Goal: Task Accomplishment & Management: Complete application form

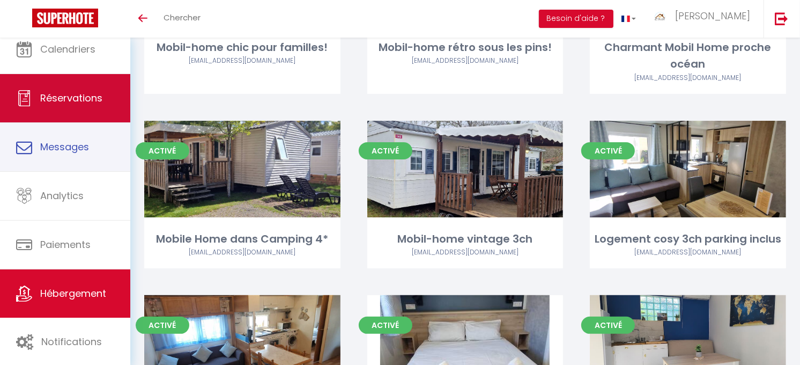
scroll to position [181, 0]
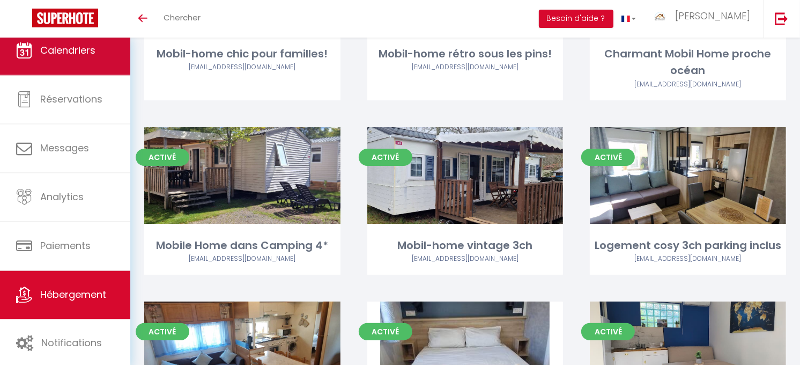
click at [63, 70] on link "Calendriers" at bounding box center [65, 50] width 130 height 48
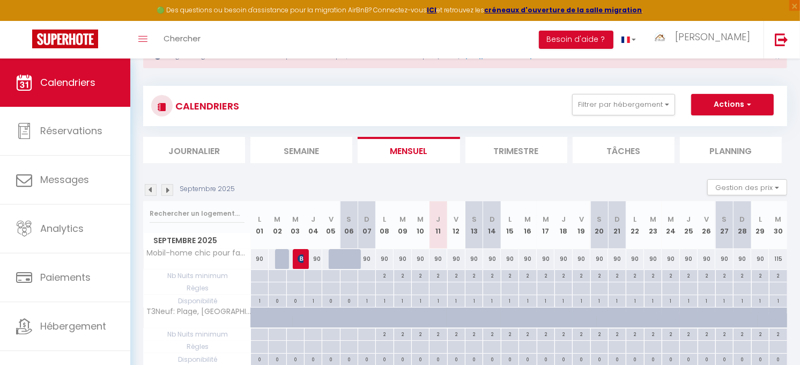
scroll to position [60, 0]
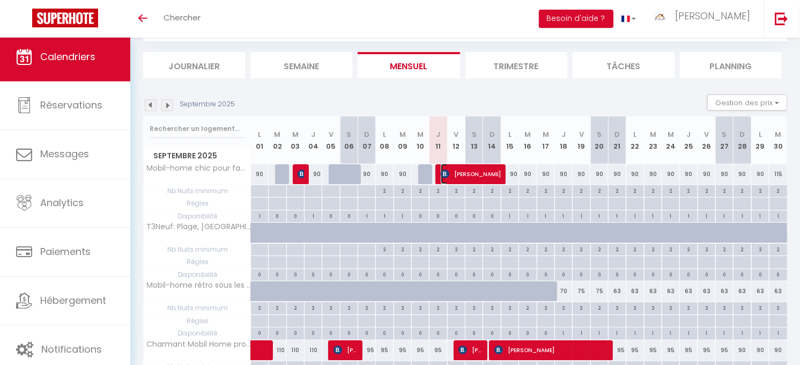
click at [457, 178] on span "[PERSON_NAME]" at bounding box center [471, 174] width 61 height 20
select select "OK"
select select "KO"
select select "0"
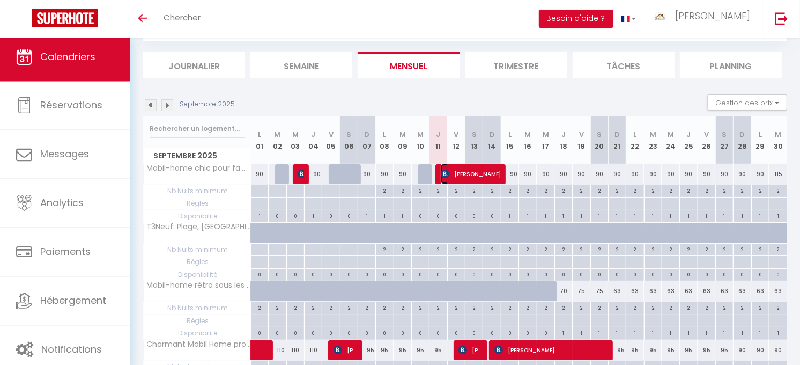
select select "1"
select select
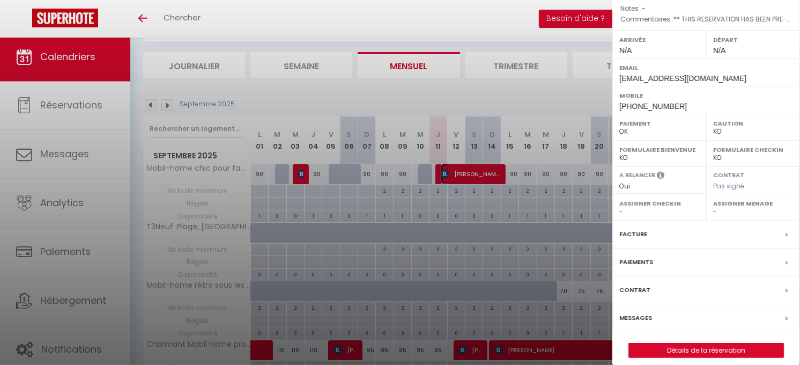
scroll to position [136, 0]
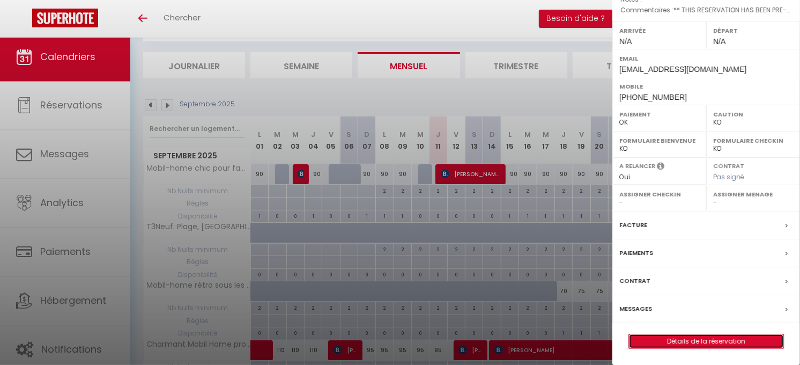
click at [692, 342] on link "Détails de la réservation" at bounding box center [706, 341] width 154 height 14
select select
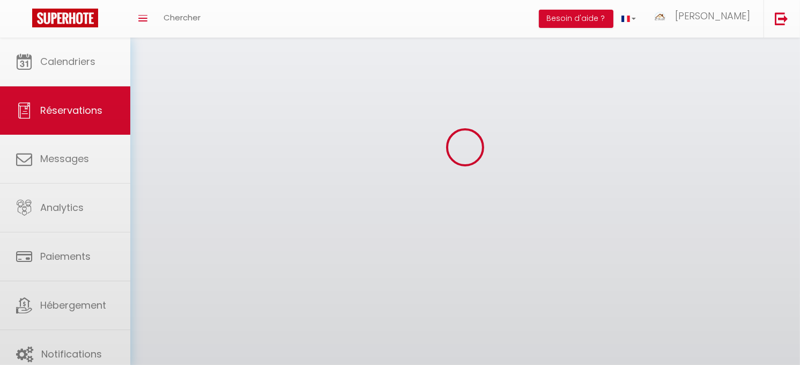
select select
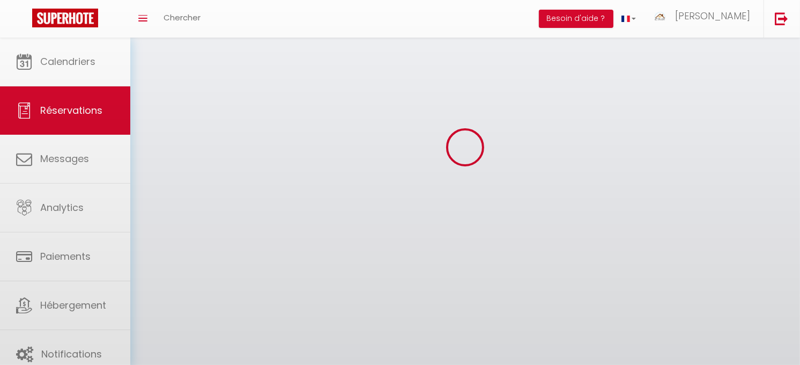
select select
checkbox input "false"
select select
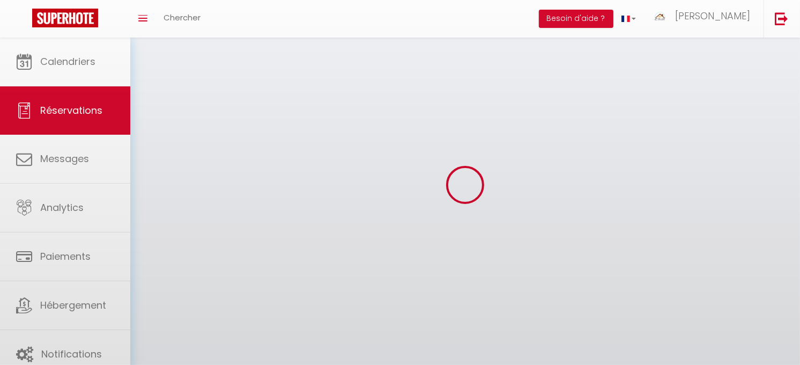
select select
checkbox input "false"
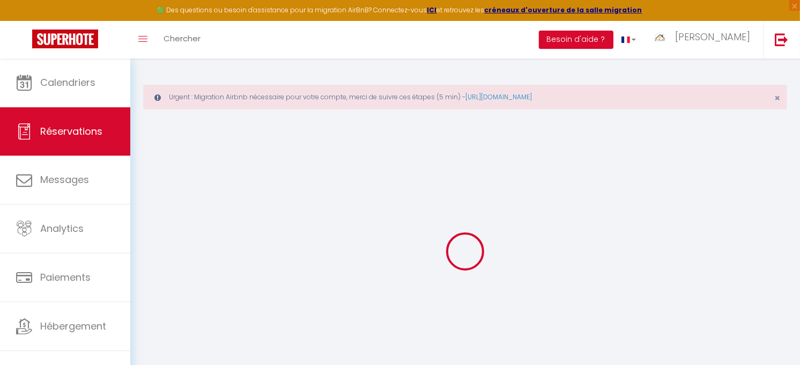
select select
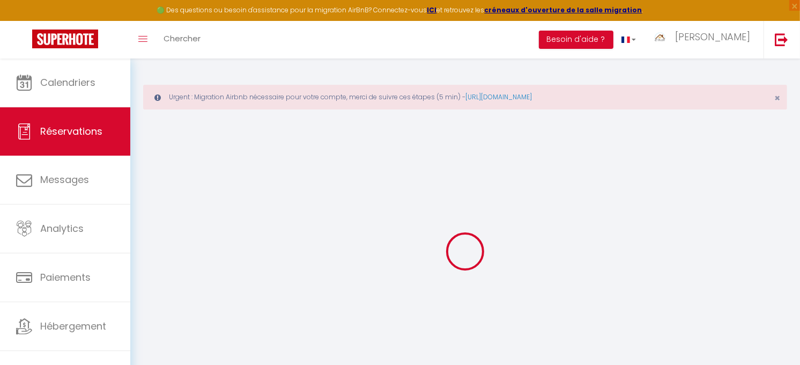
select select
checkbox input "false"
select select
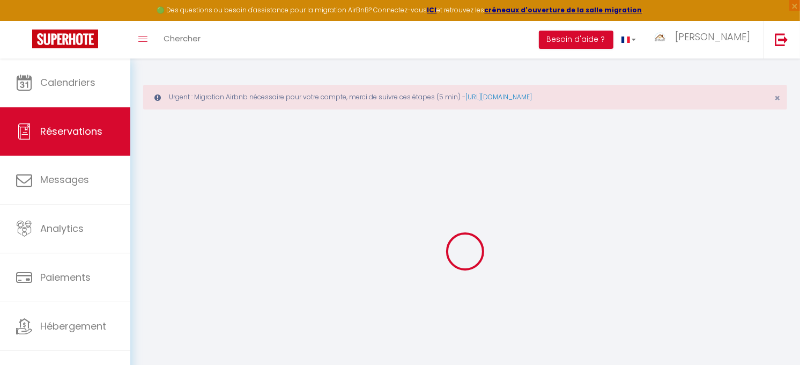
select select
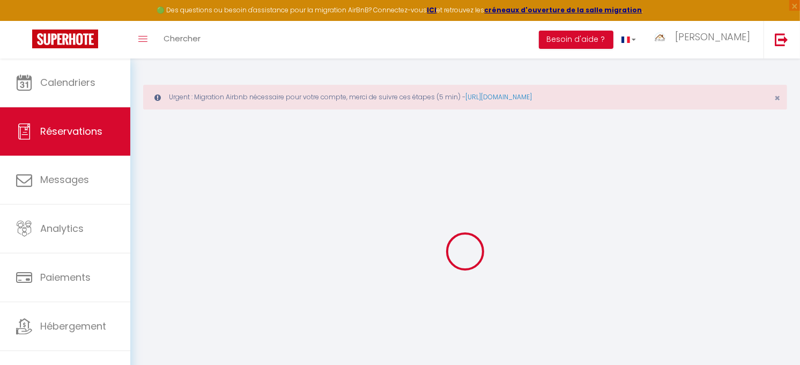
checkbox input "false"
type input "Malte"
type input "Berg"
type input "[EMAIL_ADDRESS][DOMAIN_NAME]"
type input "[PHONE_NUMBER]"
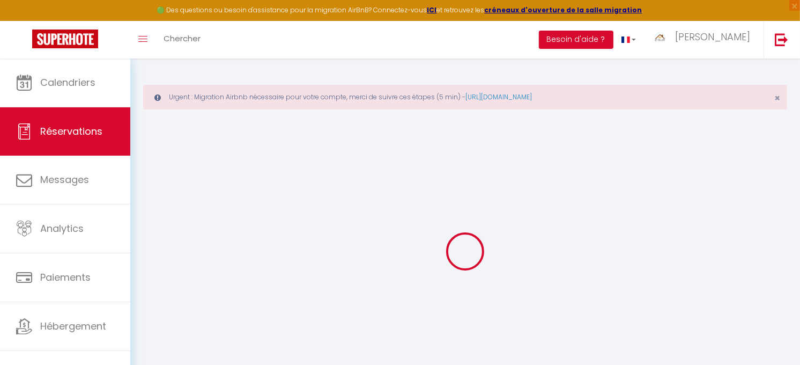
type input "N/A"
type input "30 08 [GEOGRAPHIC_DATA], [STREET_ADDRESS][PERSON_NAME]"
type input "[GEOGRAPHIC_DATA]"
select select "DE"
type input "64.74"
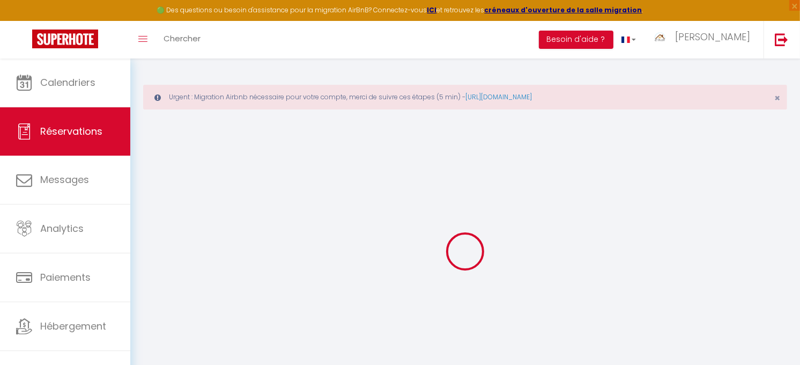
type input "6.04"
select select "67844"
select select "1"
select select
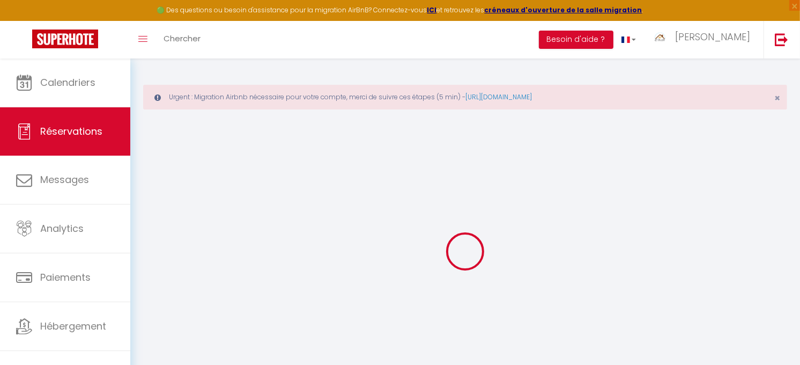
type input "5"
select select "12"
select select "15"
type input "381.6"
checkbox input "false"
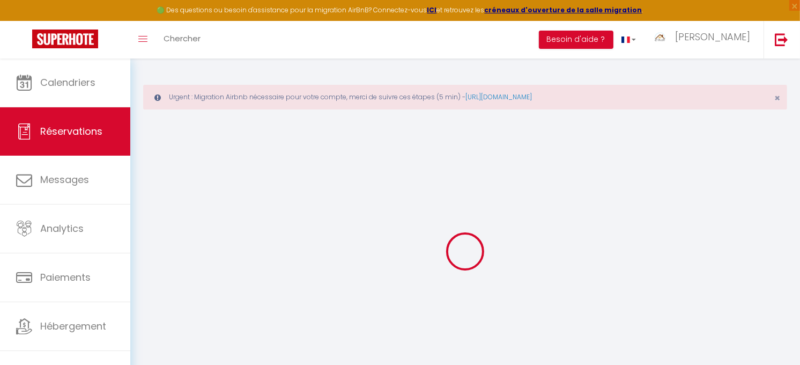
type input "0"
select select "2"
type input "0"
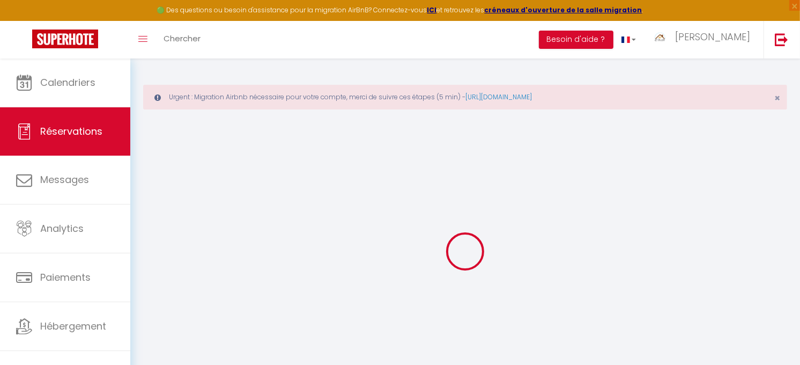
select select
checkbox input "false"
select select
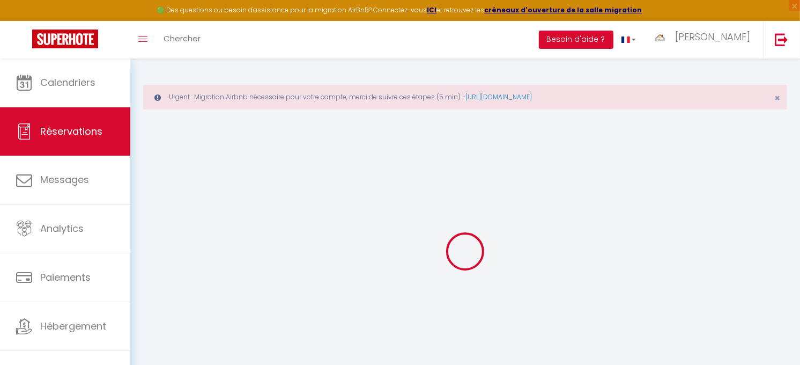
checkbox input "false"
select select
checkbox input "false"
type plate\/Matricula\/Targa0 "** THIS RESERVATION HAS BEEN PRE-PAID ** BOOKING NOTE : Payment charge is EUR 6…"
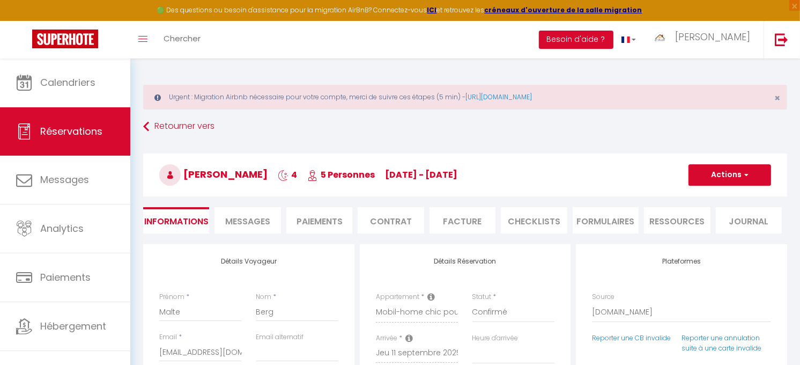
type input "50"
type input "17.2"
select select
checkbox input "false"
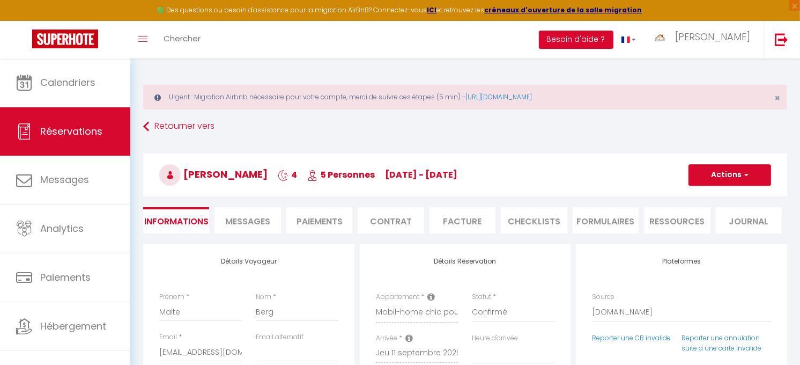
select select
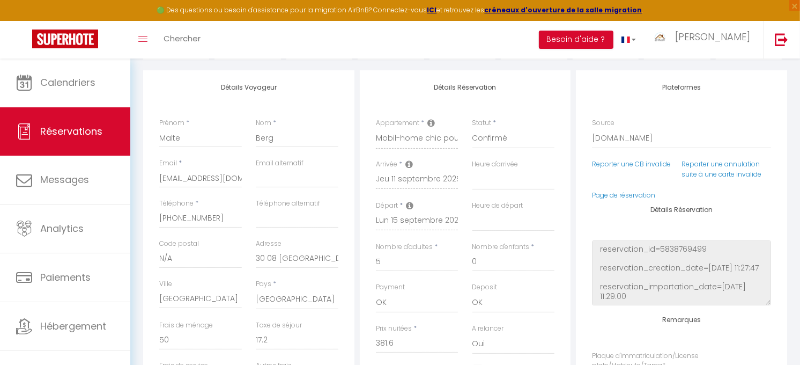
scroll to position [179, 0]
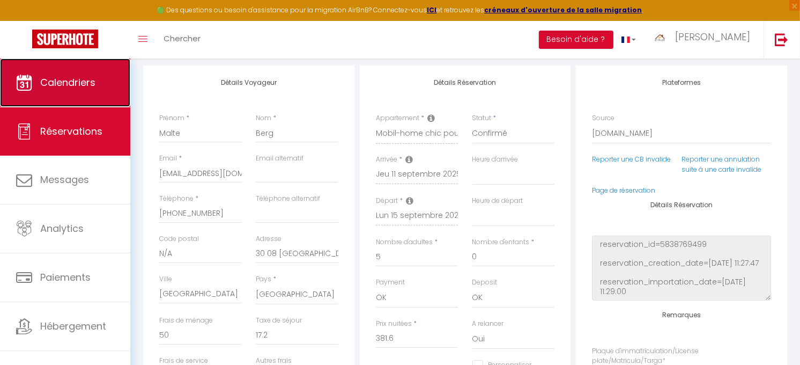
click at [73, 90] on link "Calendriers" at bounding box center [65, 82] width 130 height 48
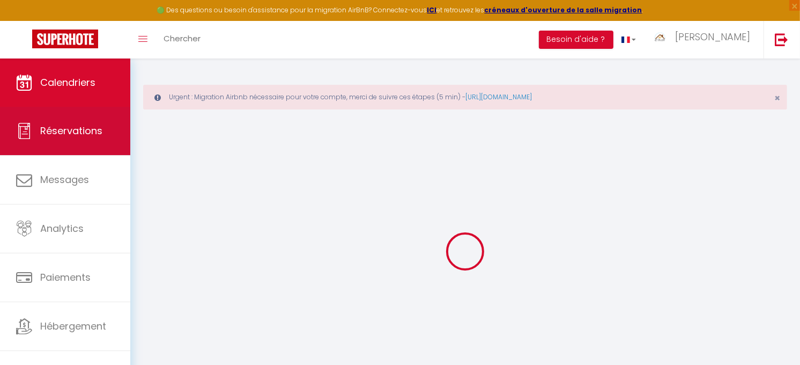
select select
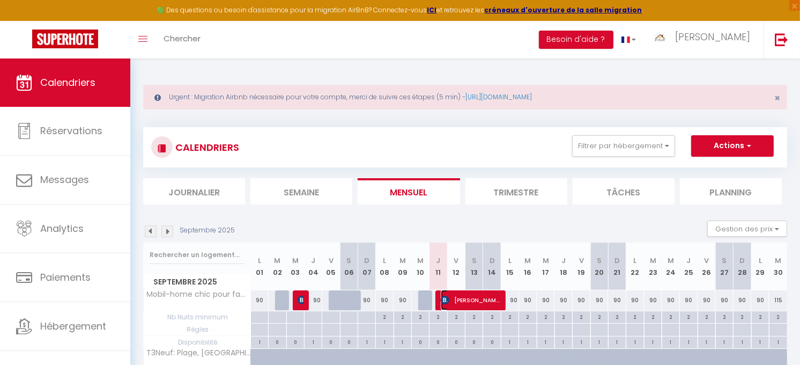
click at [465, 296] on span "[PERSON_NAME]" at bounding box center [470, 300] width 59 height 20
select select "OK"
select select "0"
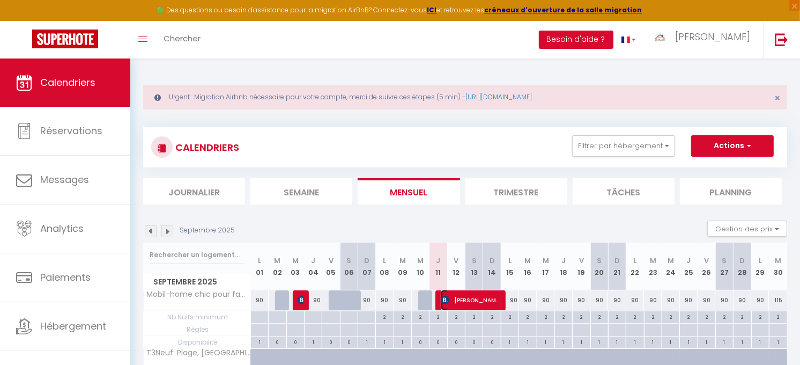
select select "1"
select select
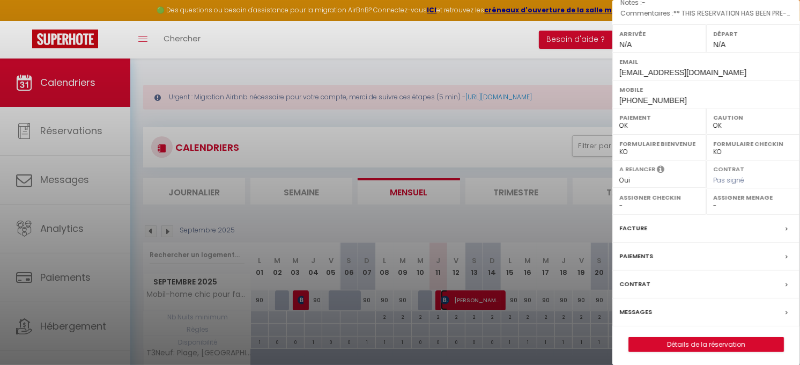
scroll to position [136, 0]
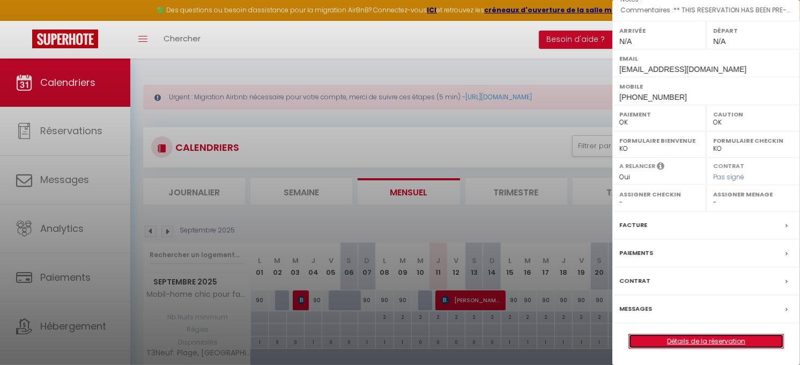
click at [693, 343] on link "Détails de la réservation" at bounding box center [706, 341] width 154 height 14
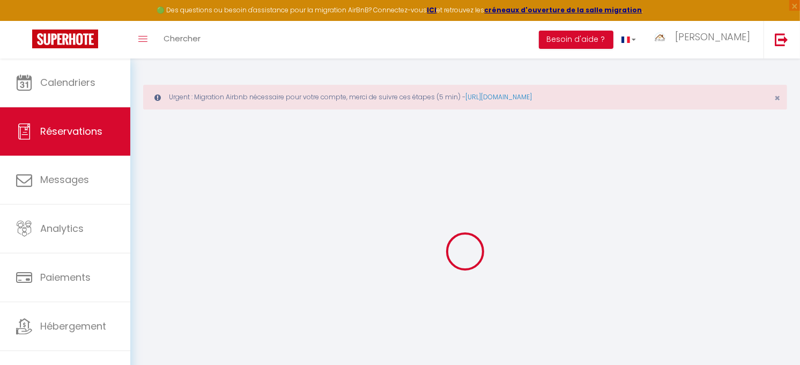
type input "Malte"
type input "Berg"
type input "[EMAIL_ADDRESS][DOMAIN_NAME]"
type input "[PHONE_NUMBER]"
type input "N/A"
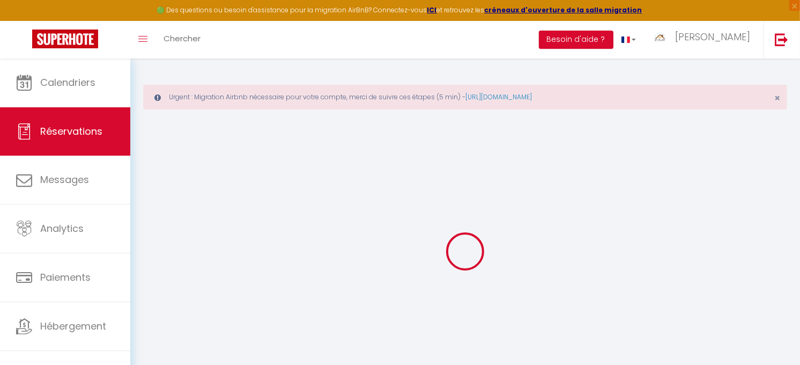
type input "30 08 [GEOGRAPHIC_DATA], [STREET_ADDRESS][PERSON_NAME]"
type input "[GEOGRAPHIC_DATA]"
select select "DE"
type input "64.74"
type input "6.04"
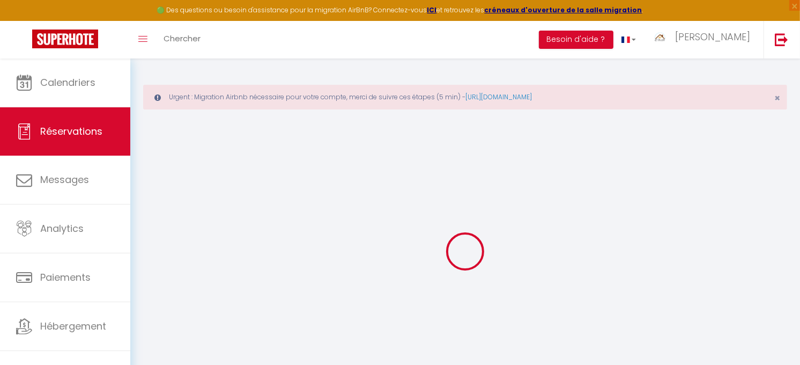
select select "67844"
select select "1"
select select
type input "5"
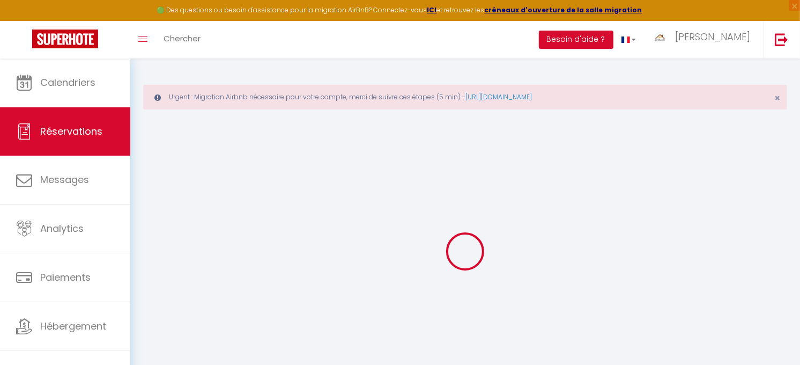
select select "12"
select select "15"
type input "381.6"
checkbox input "false"
type input "0"
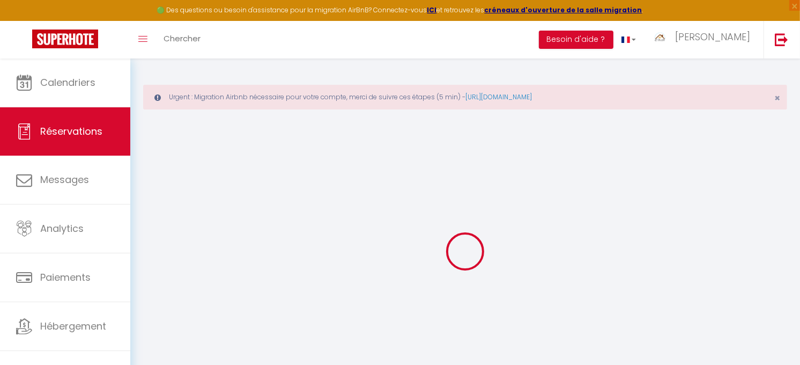
select select "2"
type input "0"
select select
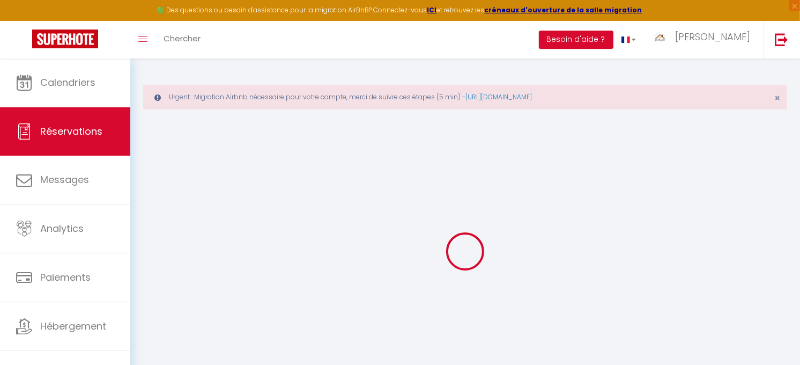
select select
checkbox input "false"
select select
checkbox input "false"
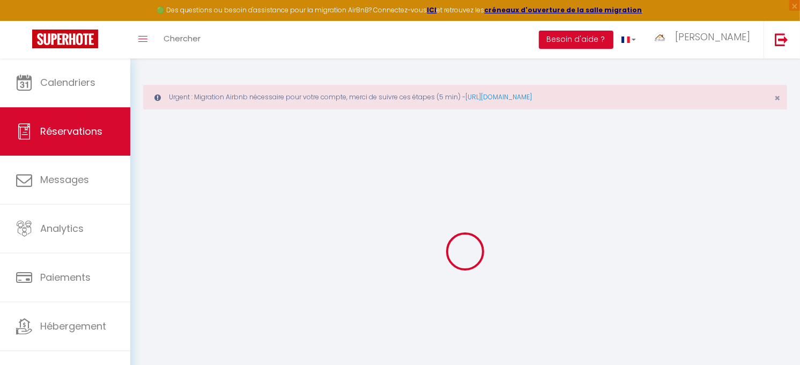
select select
checkbox input "false"
select select
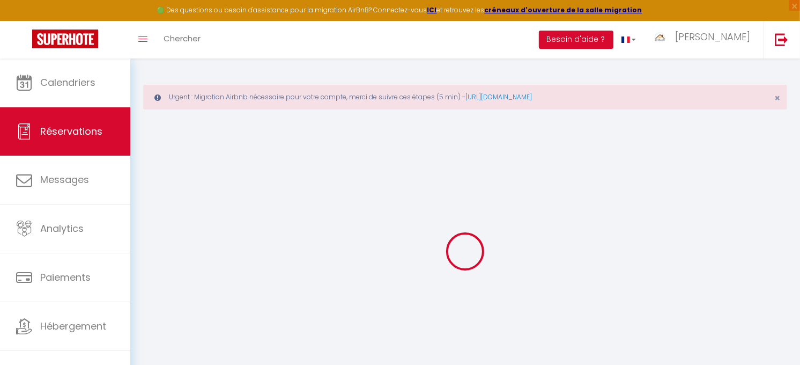
checkbox input "false"
type plate\/Matricula\/Targa0 "** THIS RESERVATION HAS BEEN PRE-PAID ** BOOKING NOTE : Payment charge is EUR 6…"
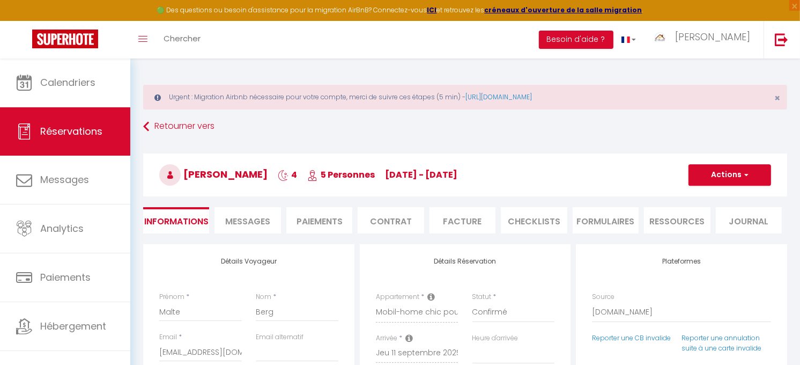
type input "50"
type input "17.2"
select select
checkbox input "false"
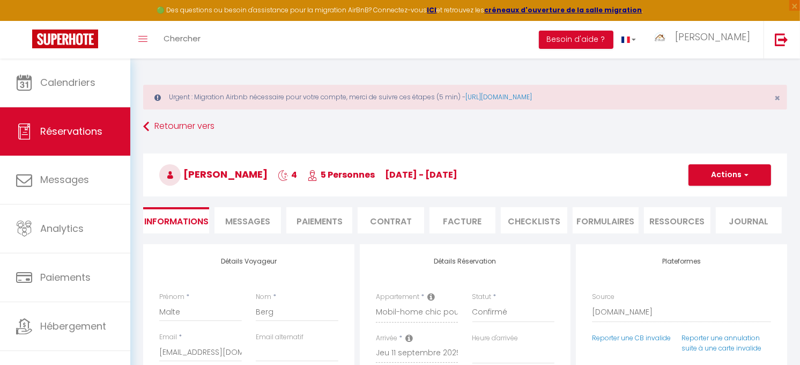
select select
click at [257, 221] on span "Messages" at bounding box center [247, 221] width 45 height 12
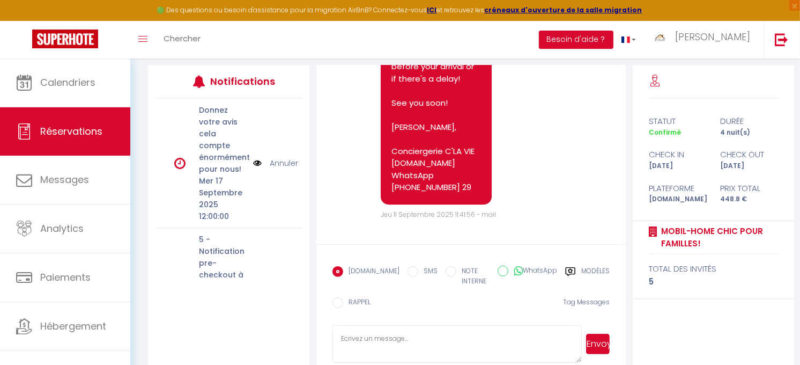
scroll to position [2811, 0]
select select
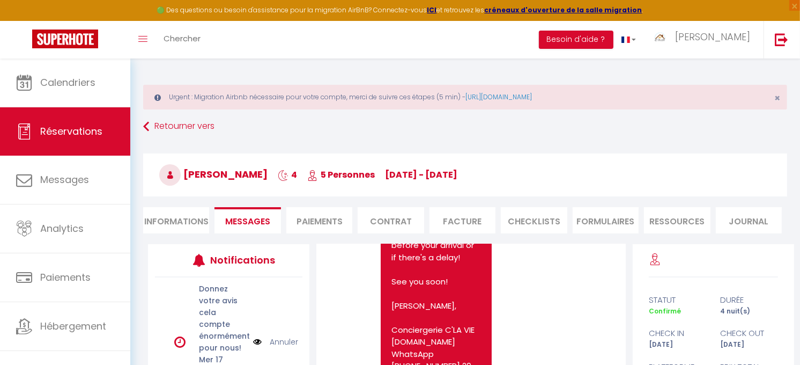
scroll to position [4, 0]
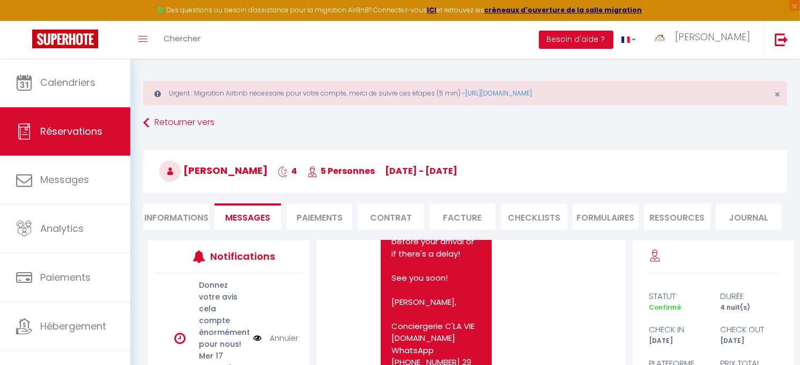
click at [179, 217] on li "Informations" at bounding box center [176, 216] width 66 height 26
select select
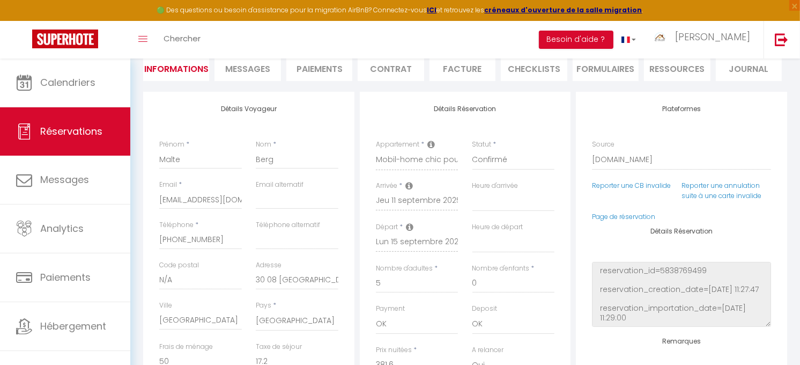
scroll to position [192, 0]
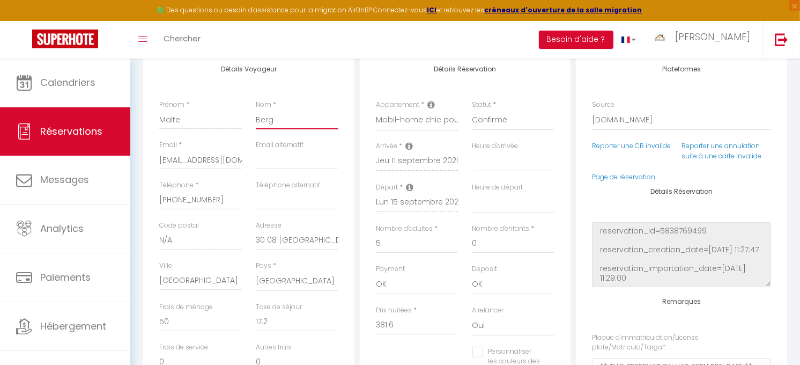
drag, startPoint x: 276, startPoint y: 115, endPoint x: 256, endPoint y: 124, distance: 21.6
click at [256, 124] on input "Berg" at bounding box center [297, 119] width 83 height 19
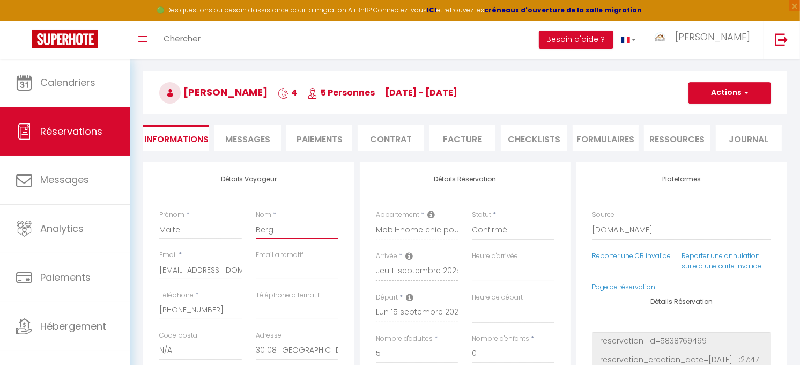
scroll to position [73, 0]
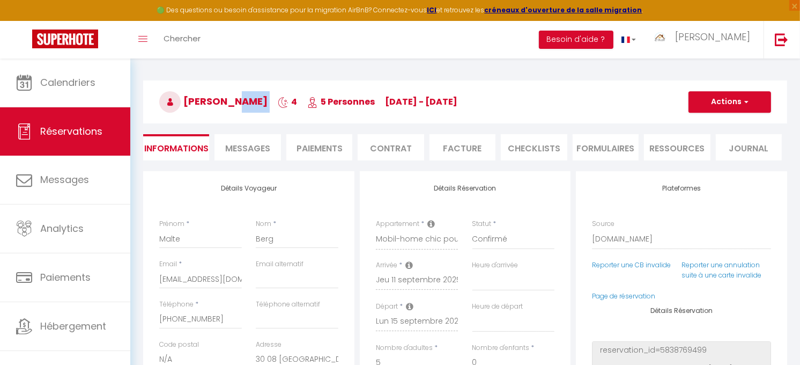
drag, startPoint x: 247, startPoint y: 98, endPoint x: 218, endPoint y: 99, distance: 28.4
click at [218, 99] on h3 "[PERSON_NAME] 4 5 Personnes [DATE] - [DATE]" at bounding box center [465, 101] width 644 height 43
copy h3 "Berg"
select select
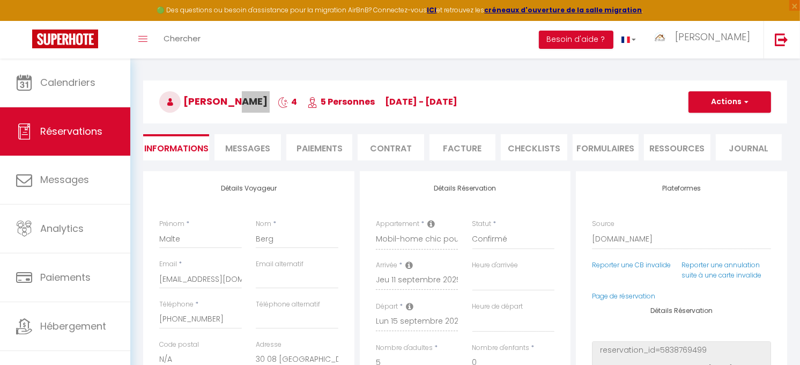
checkbox input "false"
select select
checkbox input "false"
drag, startPoint x: 187, startPoint y: 98, endPoint x: 217, endPoint y: 98, distance: 30.0
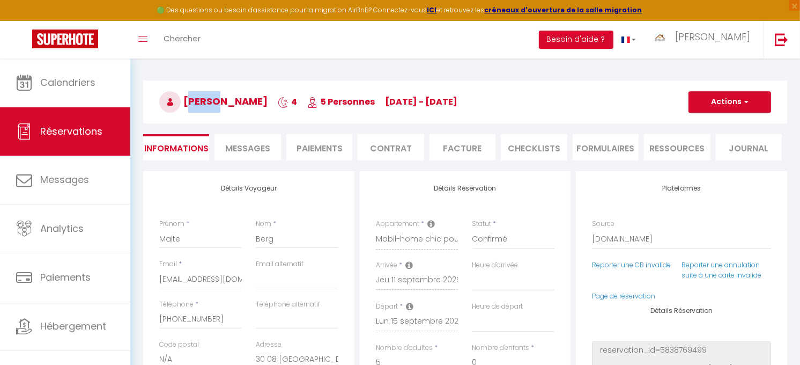
click at [217, 98] on span "[PERSON_NAME]" at bounding box center [213, 100] width 108 height 13
copy span "Malte"
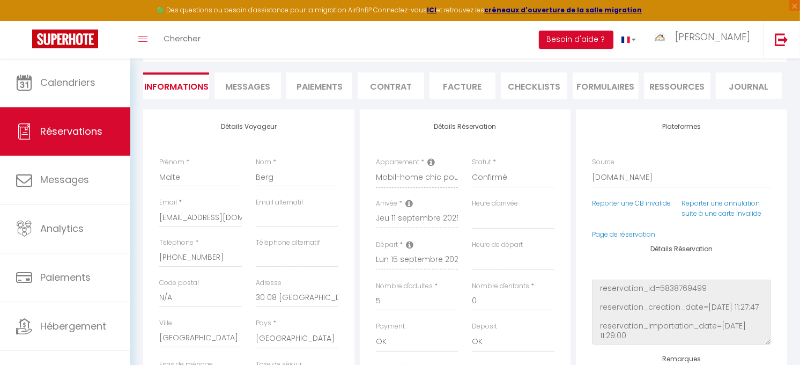
scroll to position [192, 0]
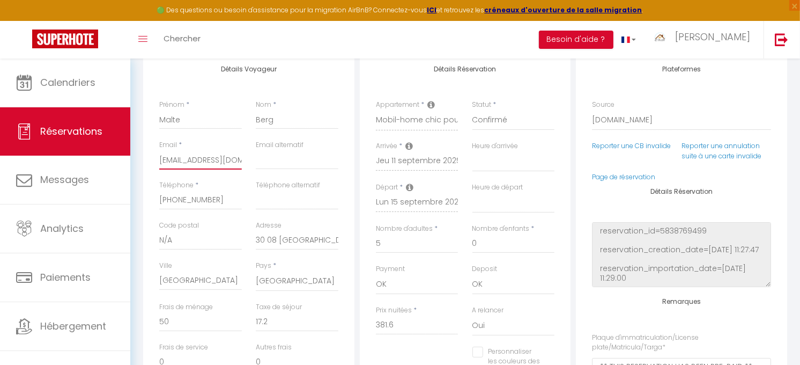
select select
checkbox input "false"
drag, startPoint x: 161, startPoint y: 159, endPoint x: 249, endPoint y: 165, distance: 88.1
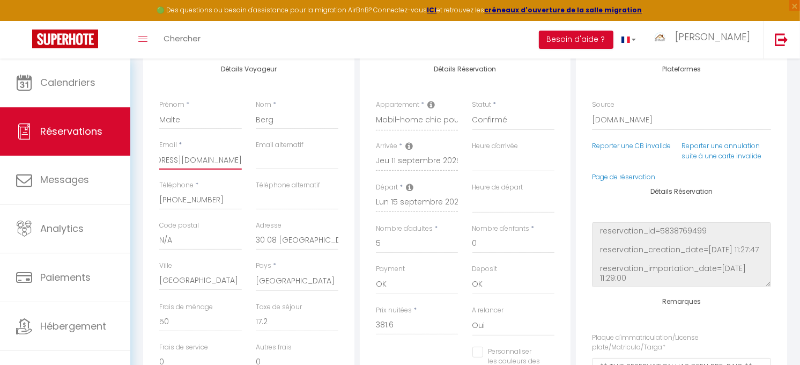
click at [249, 165] on div "Email * [EMAIL_ADDRESS][DOMAIN_NAME] Email alternatif" at bounding box center [248, 160] width 193 height 40
select select
checkbox input "false"
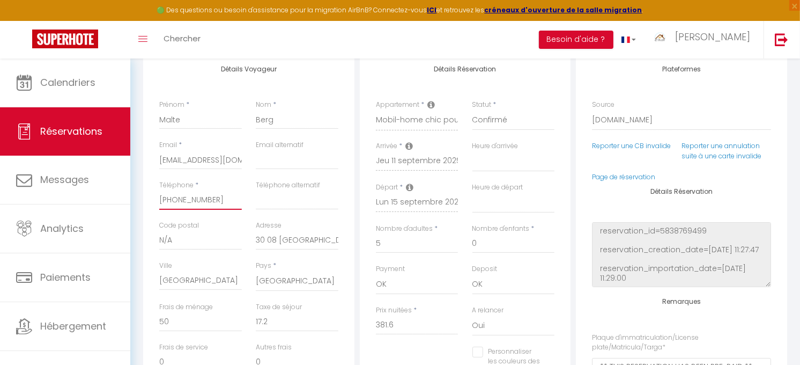
drag, startPoint x: 159, startPoint y: 199, endPoint x: 227, endPoint y: 206, distance: 68.4
click at [227, 206] on input "[PHONE_NUMBER]" at bounding box center [200, 199] width 83 height 19
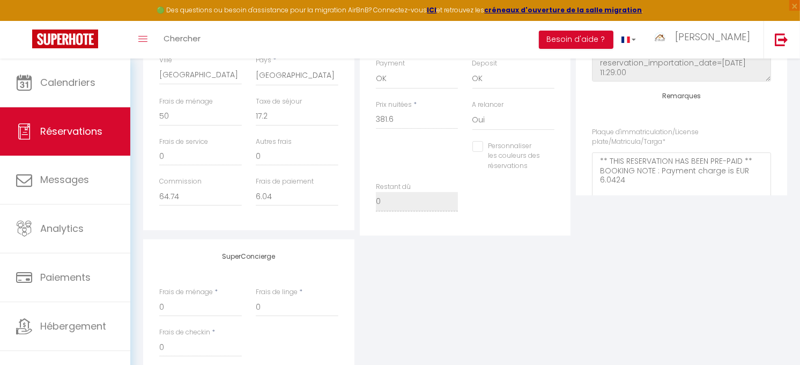
scroll to position [368, 0]
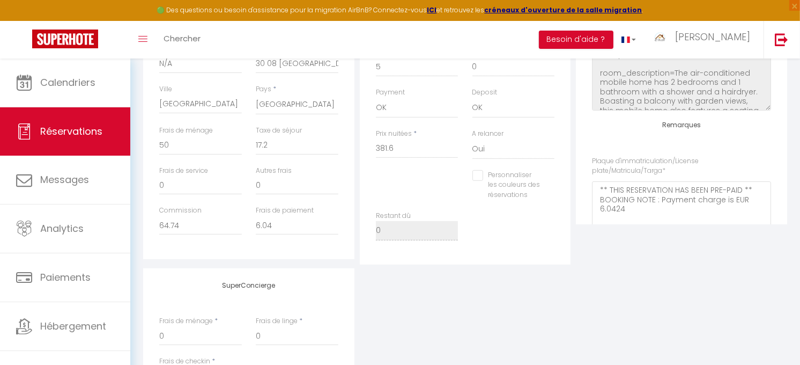
select select
checkbox input "false"
select select
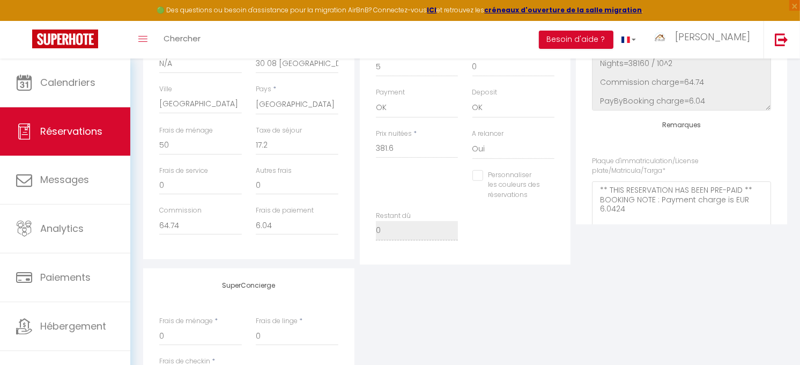
checkbox input "false"
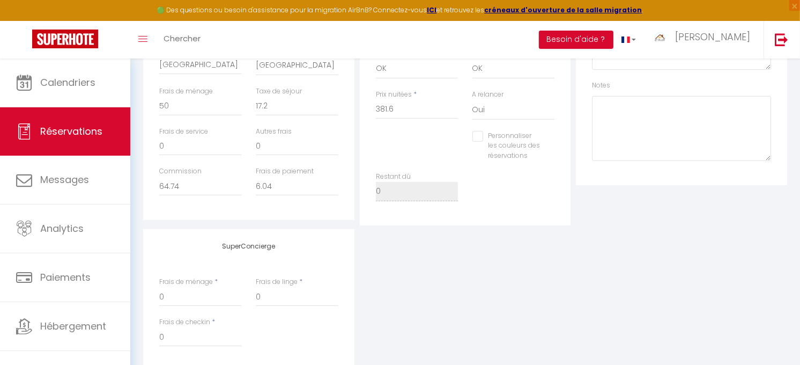
scroll to position [428, 0]
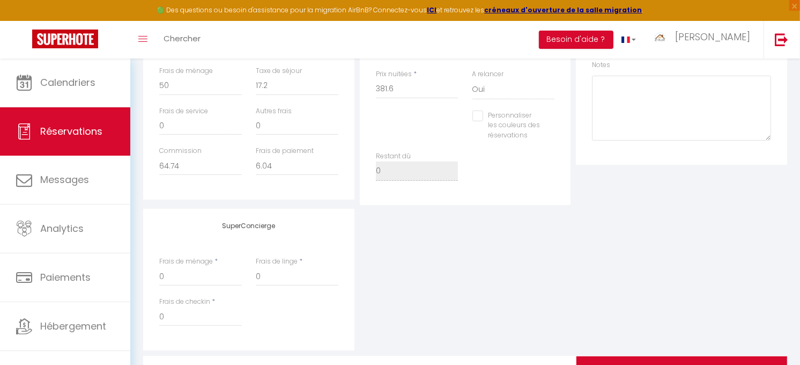
select select
checkbox input "false"
select select
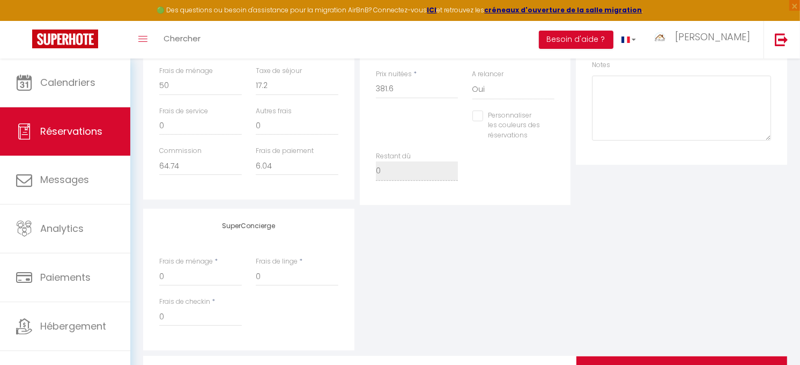
checkbox input "false"
select select
checkbox input "false"
select select
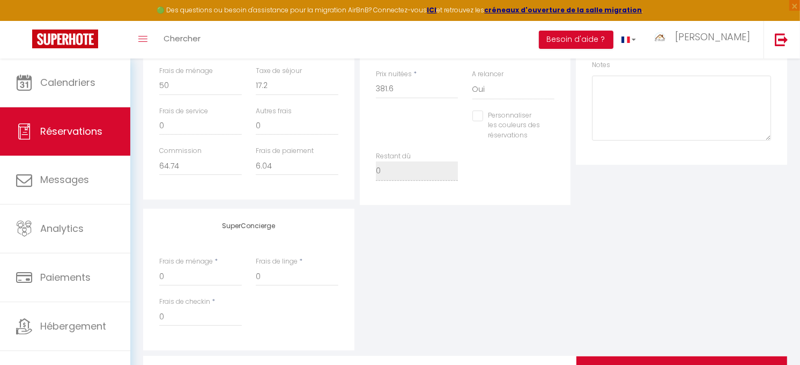
select select
checkbox input "false"
select select
checkbox input "false"
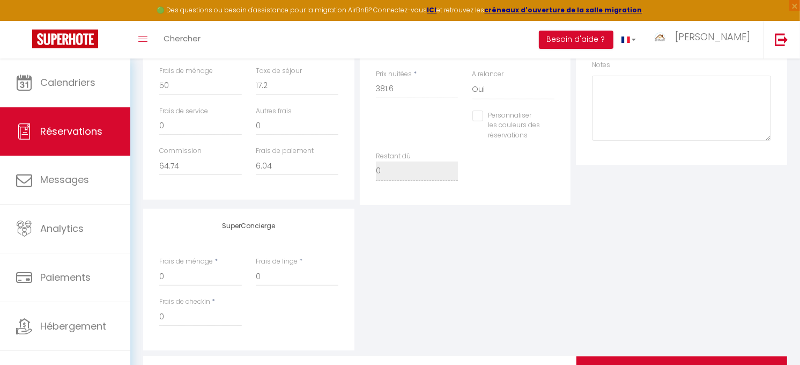
select select
checkbox input "false"
select select
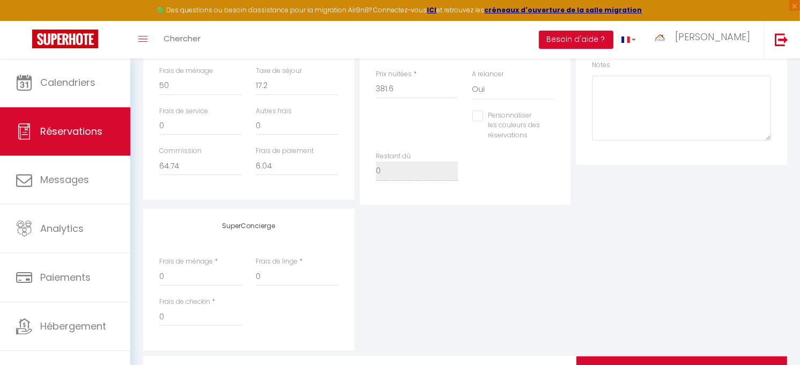
checkbox input "false"
select select
checkbox input "false"
select select
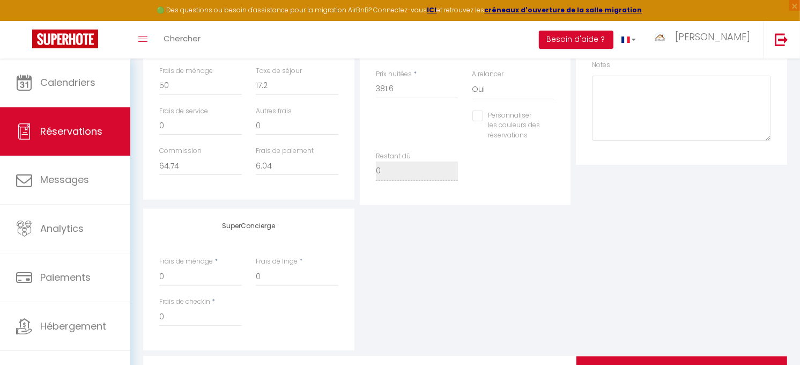
select select
checkbox input "false"
select select
checkbox input "false"
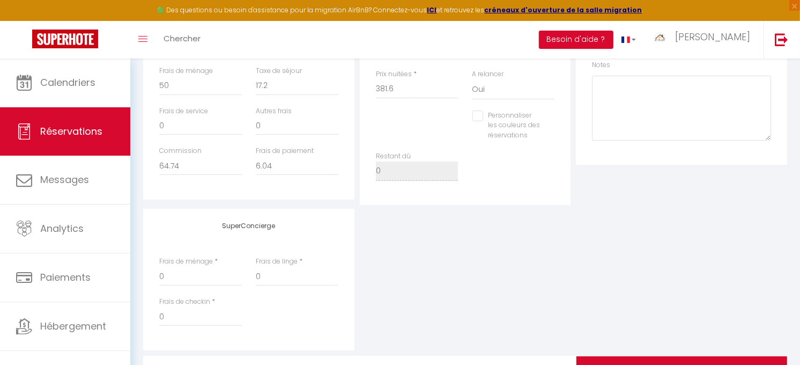
select select
checkbox input "false"
select select
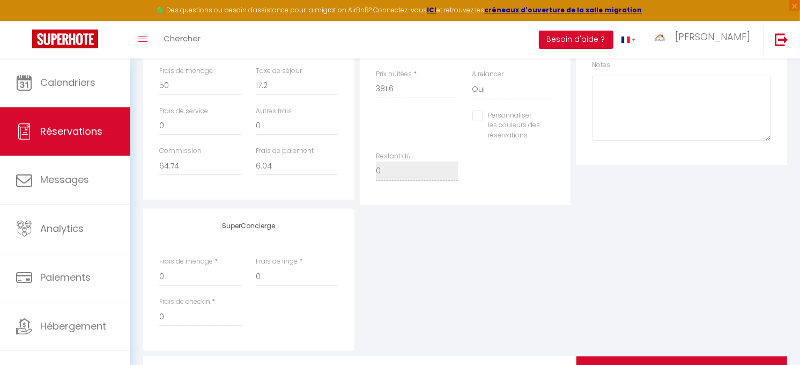
checkbox input "false"
select select
checkbox input "false"
select select
